Goal: Task Accomplishment & Management: Manage account settings

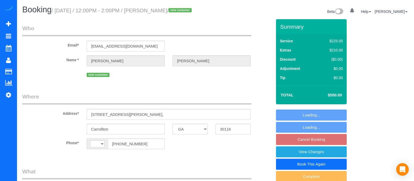
select select "GA"
select select "number:5"
select select "number:6"
select select "string:[GEOGRAPHIC_DATA]"
select select "object:676"
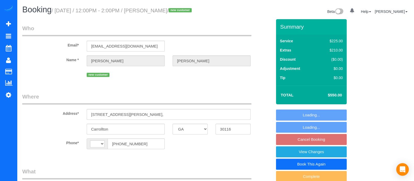
select select "string:fspay-692c4f1f-2c5d-4575-93b1-34d7c3321c6d"
select select "spot1"
select select "object:680"
select select "3"
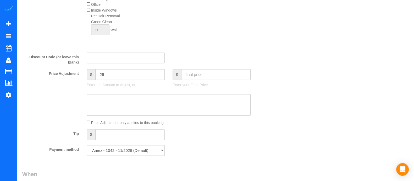
scroll to position [278, 0]
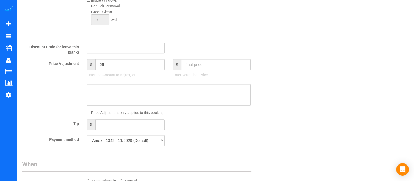
click at [276, 87] on div "Who Email* [EMAIL_ADDRESS][DOMAIN_NAME] Name * [PERSON_NAME] new customer Where…" at bounding box center [215, 111] width 387 height 740
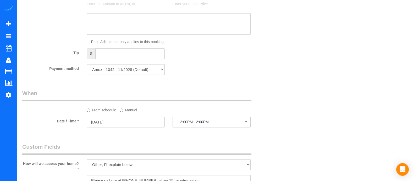
scroll to position [350, 0]
click at [142, 126] on input "[DATE]" at bounding box center [126, 120] width 78 height 11
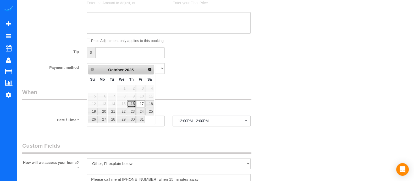
click at [132, 103] on link "16" at bounding box center [131, 103] width 9 height 7
type input "[DATE]"
select select
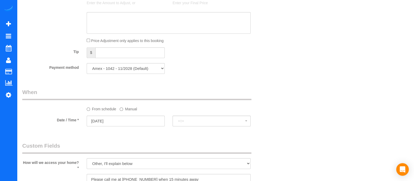
click at [123, 111] on label "Manual" at bounding box center [128, 107] width 17 height 7
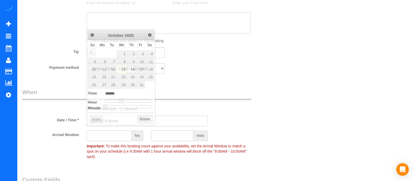
click at [128, 126] on input "[DATE] 8:00AM" at bounding box center [147, 120] width 121 height 11
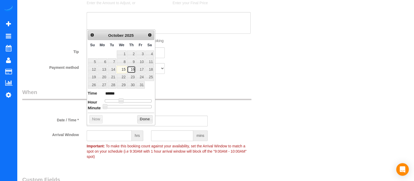
click at [132, 67] on link "16" at bounding box center [131, 69] width 9 height 7
type input "[DATE] 9:00AM"
type input "******"
type input "[DATE] 11:00AM"
type input "*******"
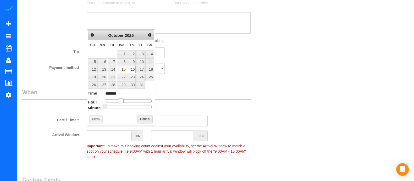
type input "[DATE] 12:00PM"
type input "*******"
type input "[DATE] 1:00PM"
type input "******"
type input "[DATE] 2:00PM"
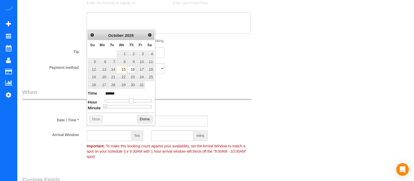
type input "******"
type input "[DATE] 3:00PM"
type input "******"
type input "[DATE] 4:00PM"
type input "******"
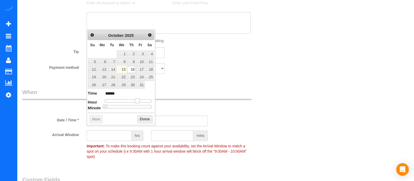
drag, startPoint x: 121, startPoint y: 99, endPoint x: 138, endPoint y: 99, distance: 17.0
click at [138, 99] on span at bounding box center [137, 100] width 5 height 5
type input "[DATE] 3:00PM"
type input "******"
click at [136, 99] on span at bounding box center [135, 100] width 5 height 5
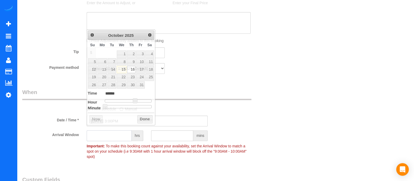
click at [116, 141] on input "text" at bounding box center [109, 135] width 45 height 11
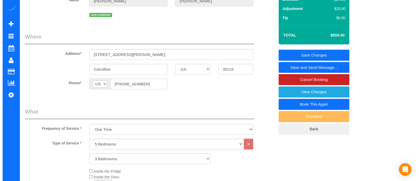
scroll to position [0, 0]
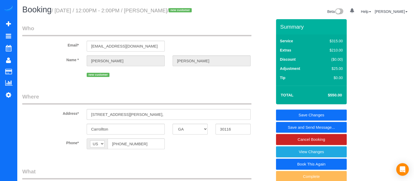
type input "2"
click at [309, 130] on link "Save and Send Message..." at bounding box center [311, 127] width 71 height 11
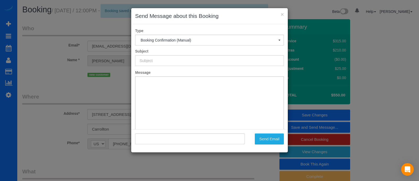
type input "Booking Confirmed!"
type input ""[PERSON_NAME]" <[EMAIL_ADDRESS][DOMAIN_NAME]>"
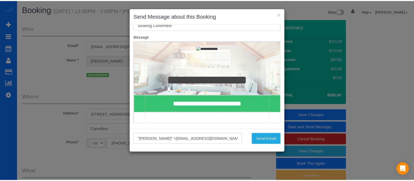
scroll to position [38, 0]
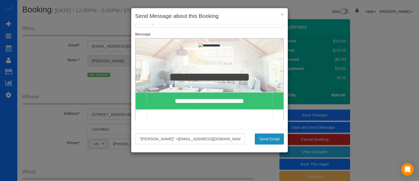
click at [277, 143] on button "Send Email" at bounding box center [269, 138] width 29 height 11
